Goal: Navigation & Orientation: Go to known website

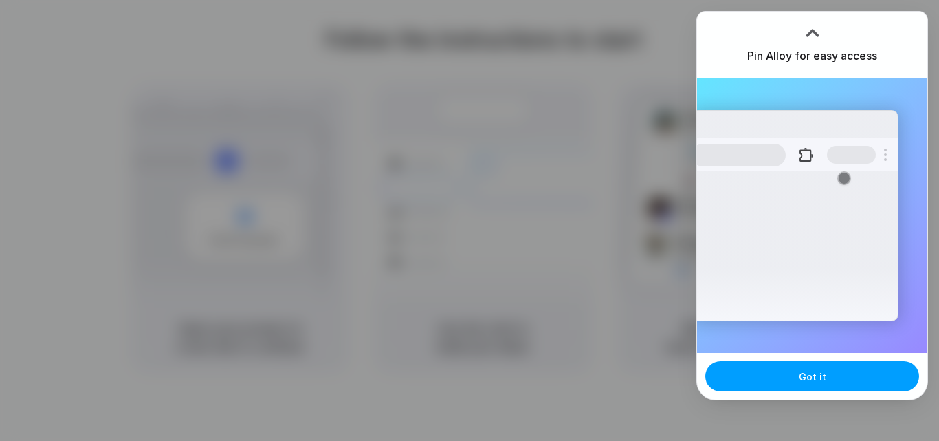
click at [832, 372] on button "Got it" at bounding box center [813, 376] width 214 height 30
